Goal: Information Seeking & Learning: Get advice/opinions

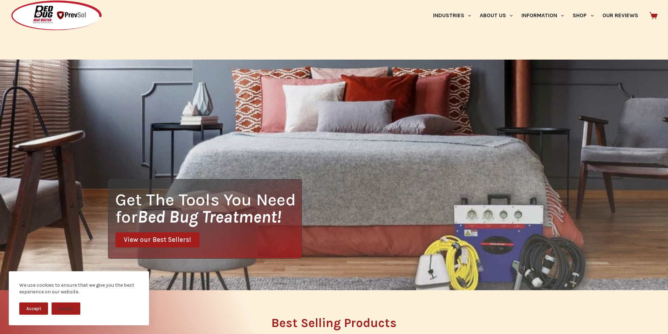
scroll to position [190, 0]
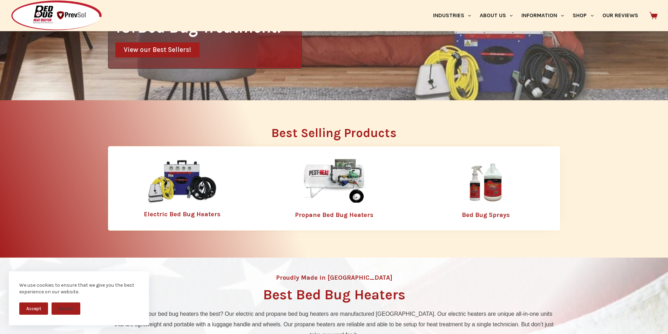
click at [652, 14] on icon at bounding box center [653, 16] width 8 height 8
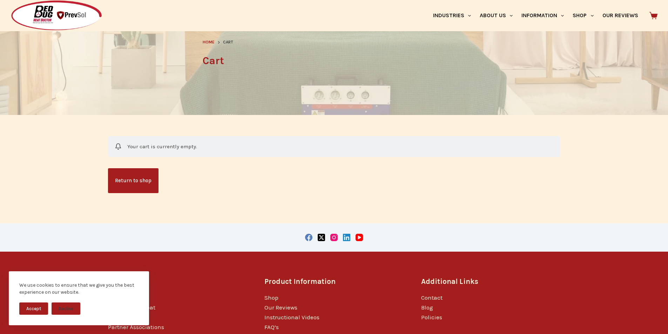
scroll to position [124, 0]
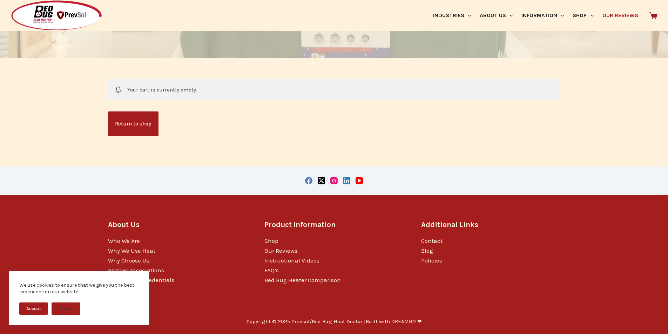
click at [605, 6] on link "Our Reviews" at bounding box center [619, 15] width 45 height 31
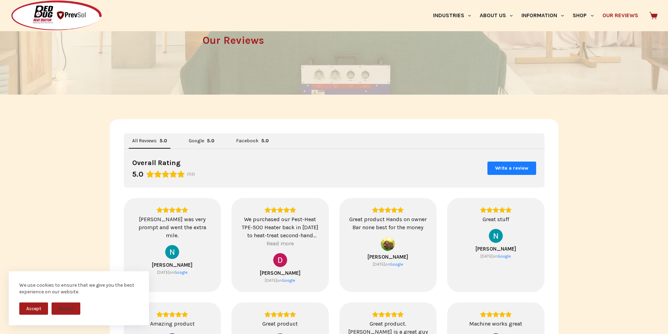
scroll to position [175, 0]
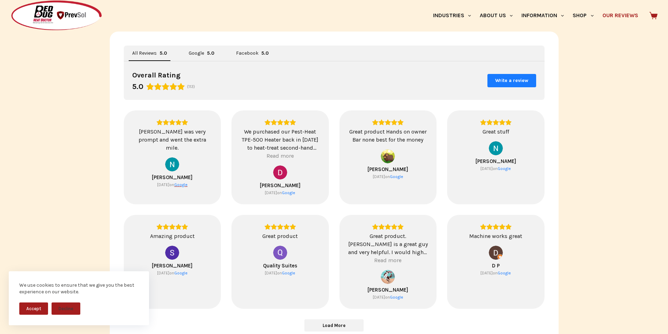
click at [183, 182] on div "Google" at bounding box center [180, 185] width 13 height 6
